Goal: Navigation & Orientation: Find specific page/section

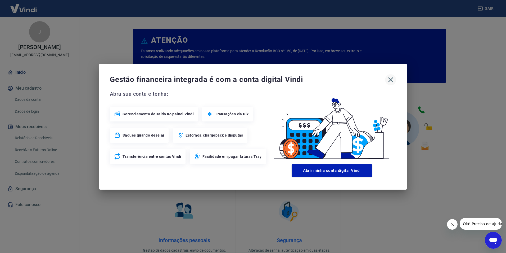
click at [393, 79] on icon "button" at bounding box center [390, 79] width 8 height 8
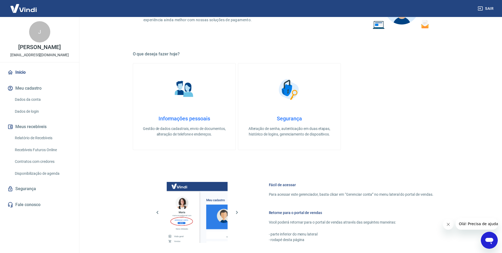
scroll to position [132, 0]
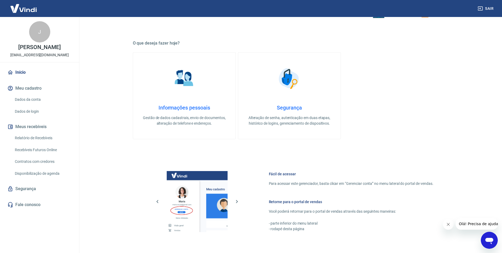
click at [19, 77] on link "Início" at bounding box center [39, 72] width 66 height 12
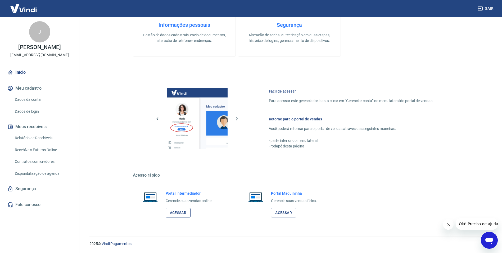
click at [177, 211] on link "Acessar" at bounding box center [178, 213] width 25 height 10
drag, startPoint x: 181, startPoint y: 210, endPoint x: 184, endPoint y: 203, distance: 7.6
click at [181, 209] on link "Acessar" at bounding box center [178, 213] width 25 height 10
